Goal: Task Accomplishment & Management: Complete application form

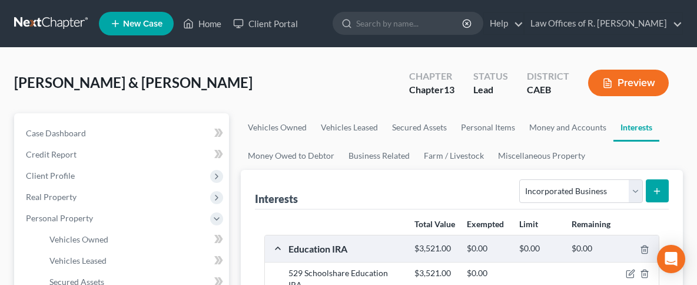
select select "incorporated_business"
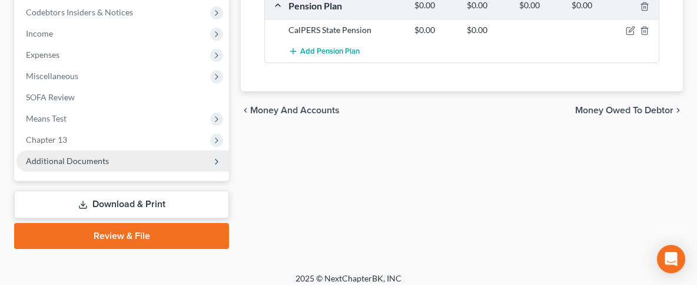
scroll to position [573, 0]
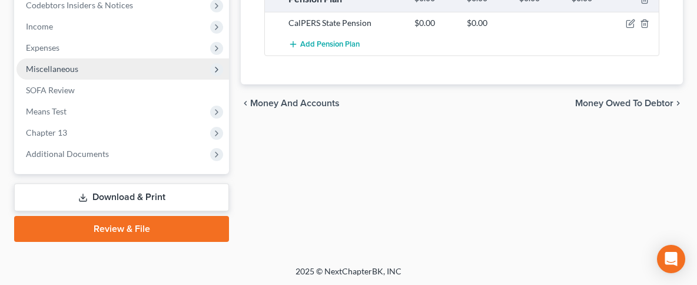
click at [218, 67] on icon at bounding box center [216, 69] width 9 height 9
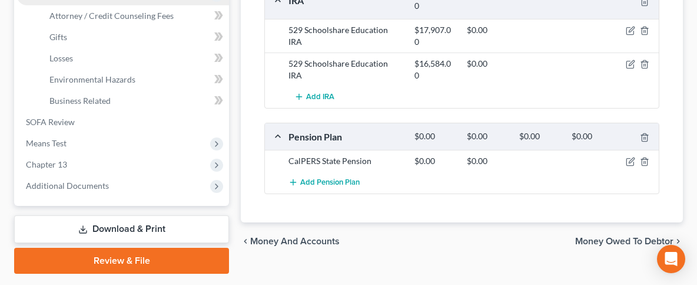
scroll to position [361, 0]
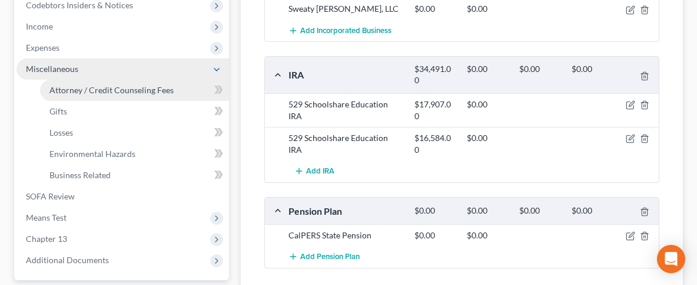
click at [101, 91] on span "Attorney / Credit Counseling Fees" at bounding box center [111, 90] width 124 height 10
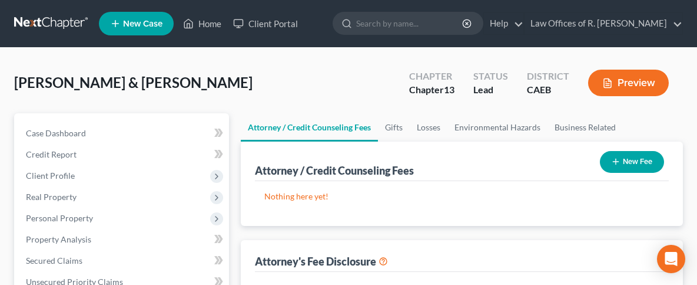
click at [634, 163] on button "New Fee" at bounding box center [632, 162] width 64 height 22
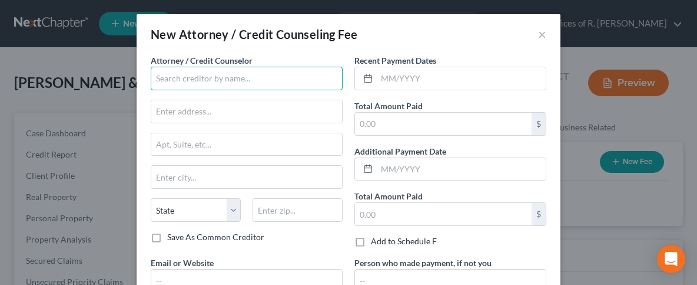
click at [210, 87] on input "text" at bounding box center [247, 79] width 192 height 24
type input "R [PERSON_NAME]"
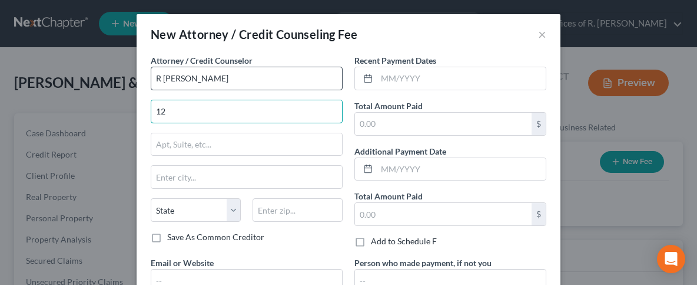
type input "1"
type input "[STREET_ADDRESS][PERSON_NAME]"
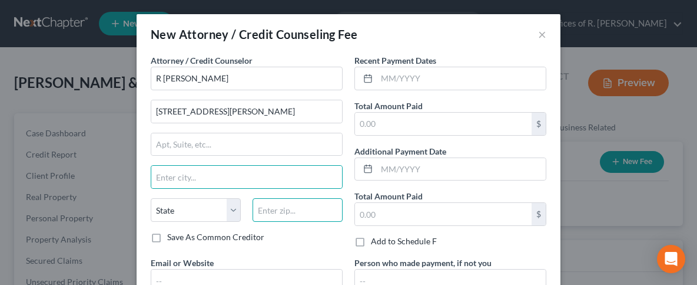
click at [302, 203] on input "text" at bounding box center [298, 210] width 90 height 24
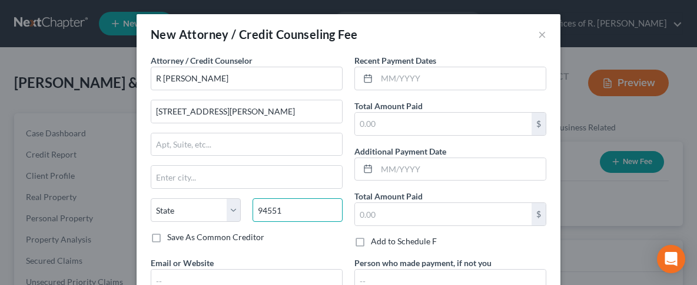
type input "94551"
click at [466, 101] on div "Total Amount Paid $" at bounding box center [451, 118] width 192 height 36
type input "Livermore"
select select "4"
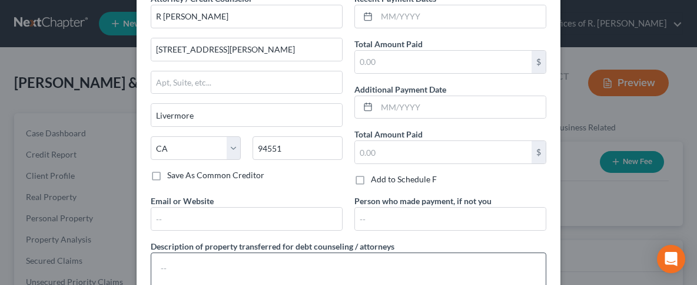
scroll to position [117, 0]
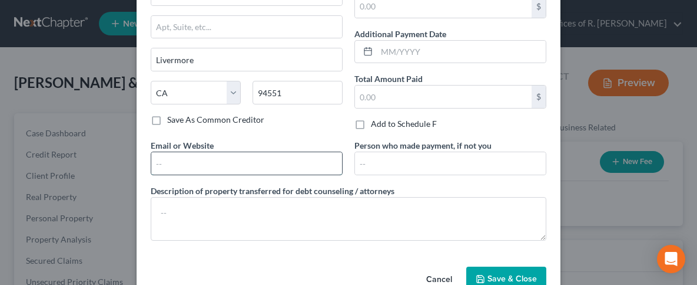
click at [226, 166] on input "text" at bounding box center [246, 163] width 191 height 22
type input "r"
type input "[EMAIL_ADDRESS][DOMAIN_NAME]"
type input "Livermore"
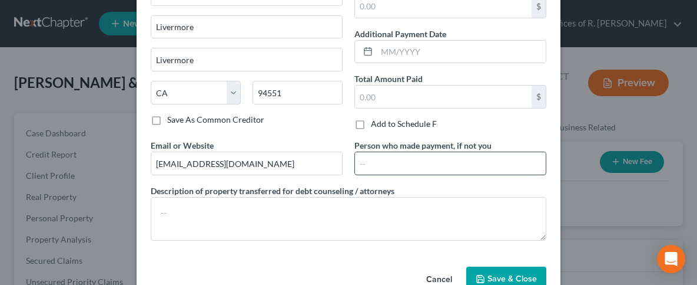
click at [412, 163] on input "text" at bounding box center [450, 163] width 191 height 22
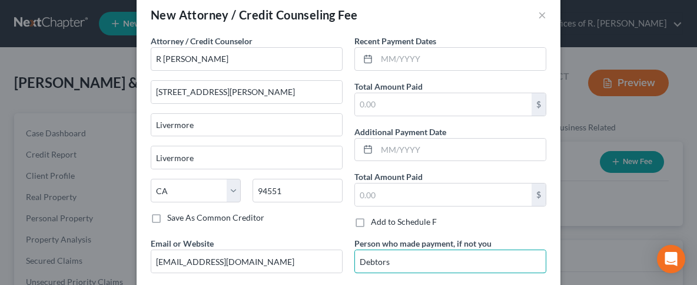
scroll to position [0, 0]
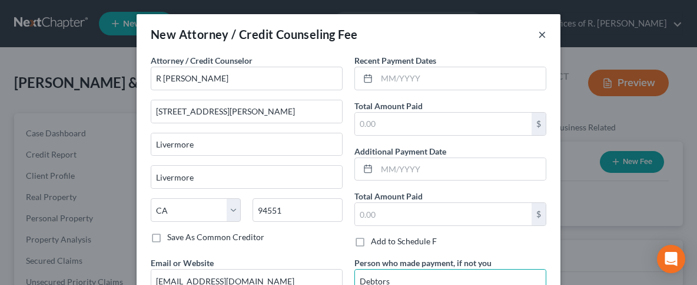
type input "Debtors"
click at [544, 31] on button "×" at bounding box center [542, 34] width 8 height 14
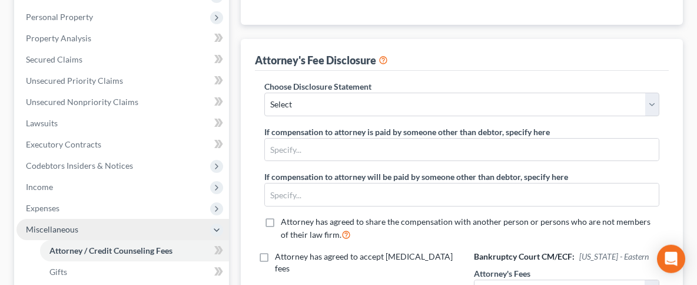
scroll to position [316, 0]
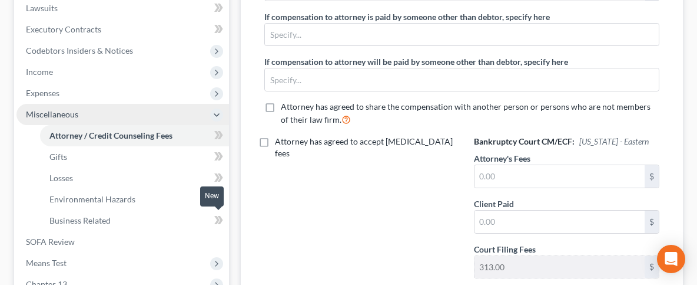
click at [213, 217] on span at bounding box center [219, 222] width 21 height 18
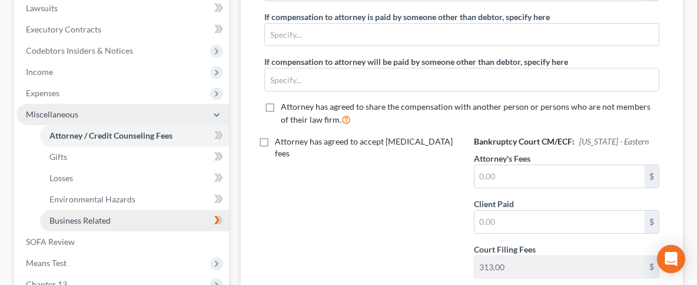
click at [132, 216] on link "Business Related" at bounding box center [134, 220] width 189 height 21
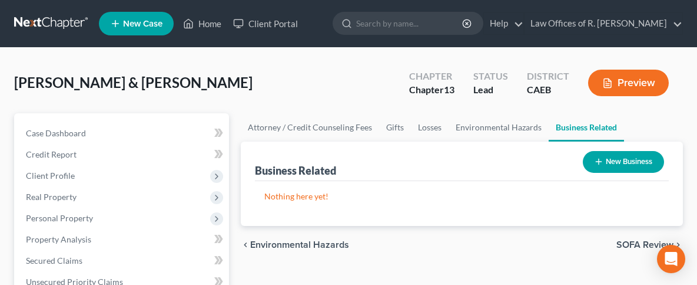
click at [610, 161] on button "New Business" at bounding box center [623, 162] width 81 height 22
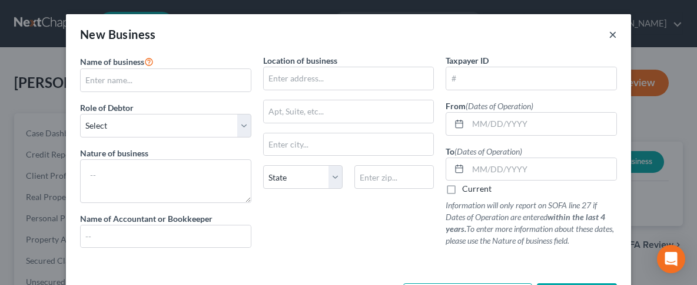
click at [613, 36] on button "×" at bounding box center [613, 34] width 8 height 14
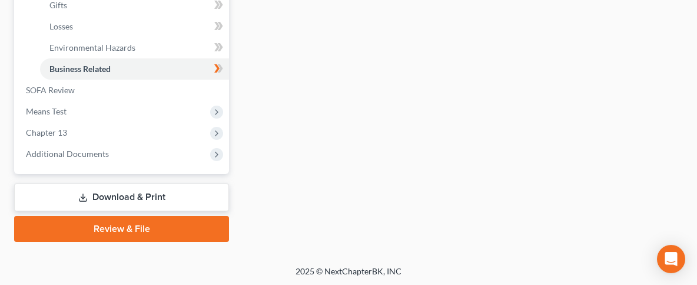
scroll to position [467, 0]
